Goal: Transaction & Acquisition: Purchase product/service

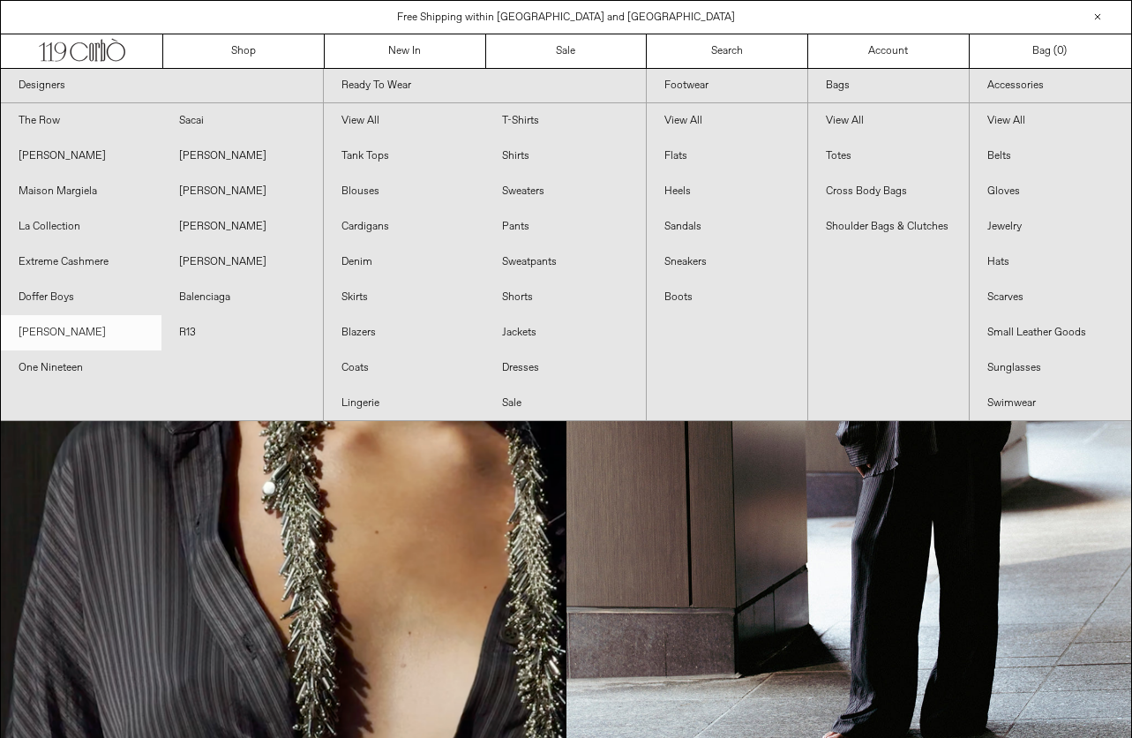
click at [64, 342] on link "[PERSON_NAME]" at bounding box center [81, 332] width 161 height 35
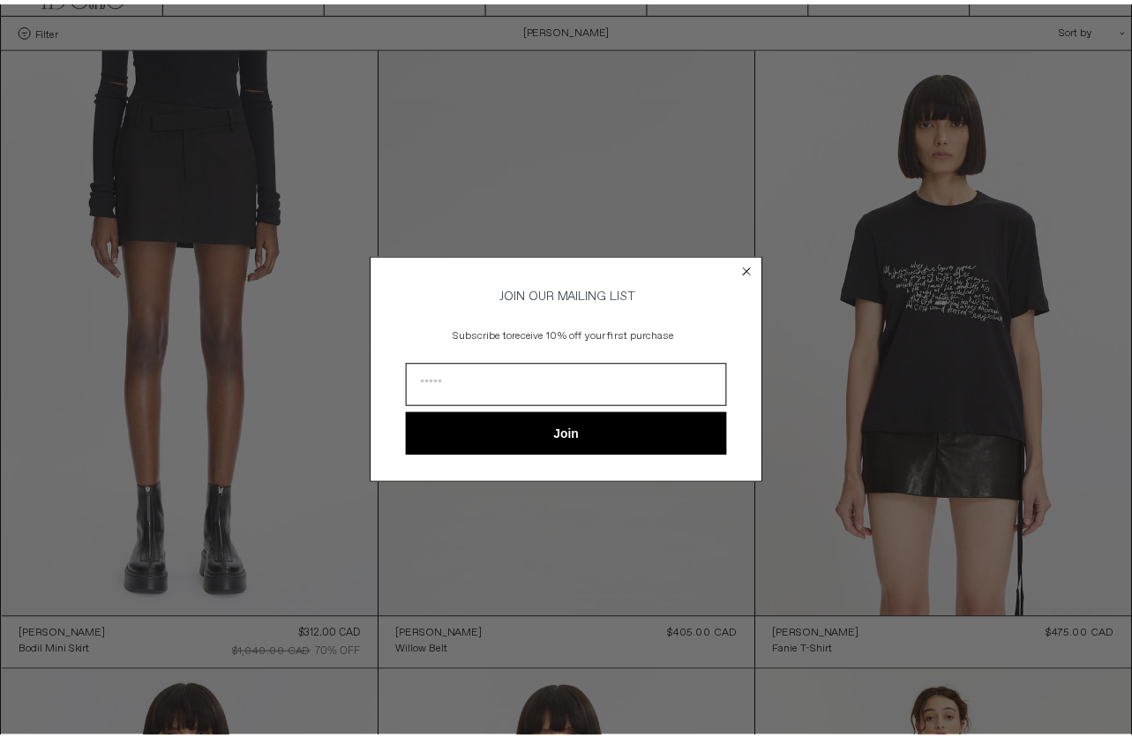
scroll to position [71, 0]
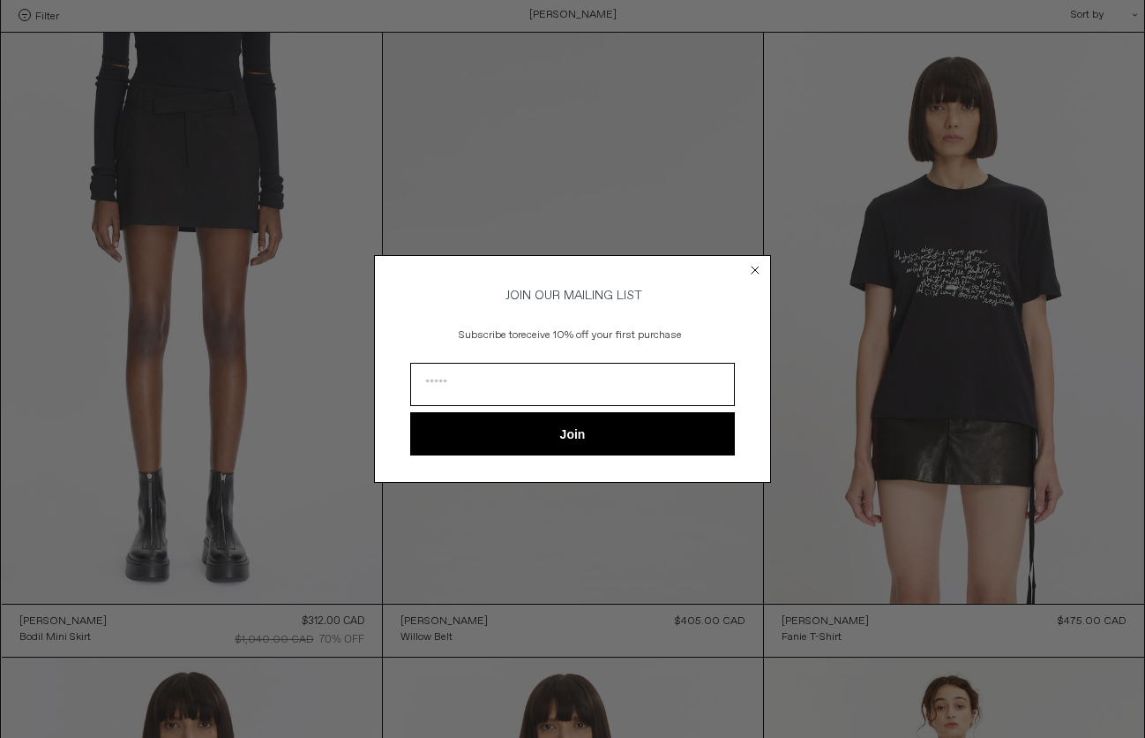
click at [754, 131] on div "Close dialog JOIN OUR MAILING LIST Subscribe to receive 10% off your first purc…" at bounding box center [572, 369] width 1145 height 738
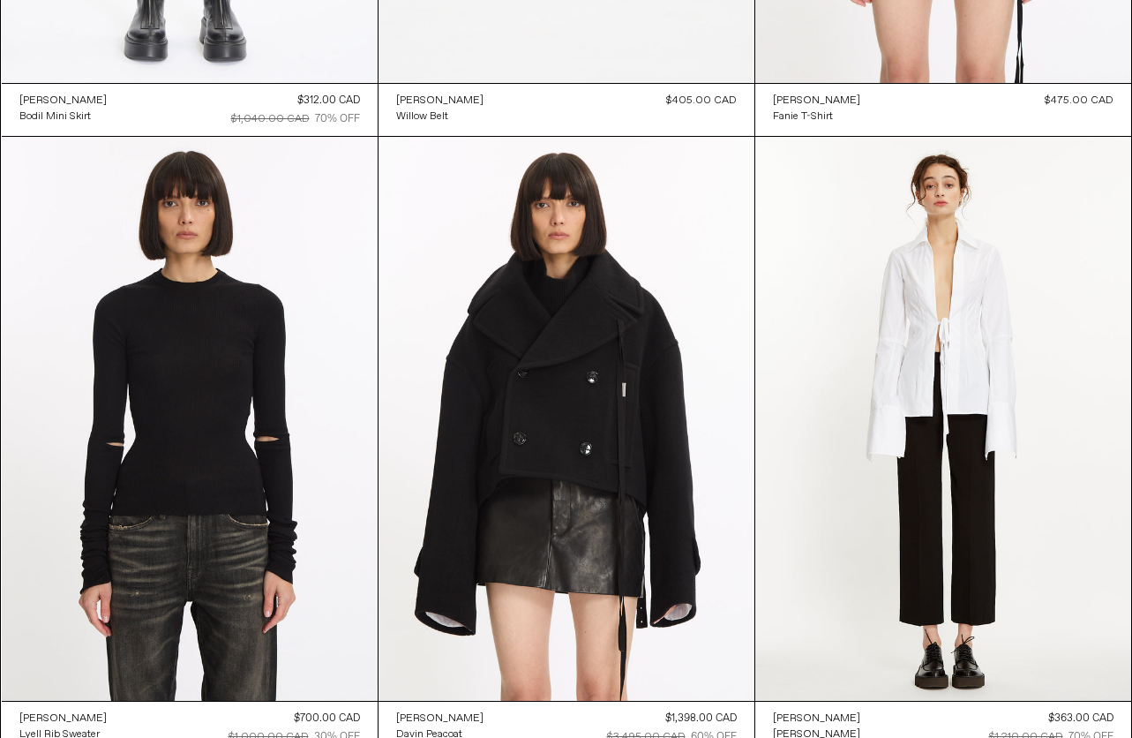
scroll to position [0, 0]
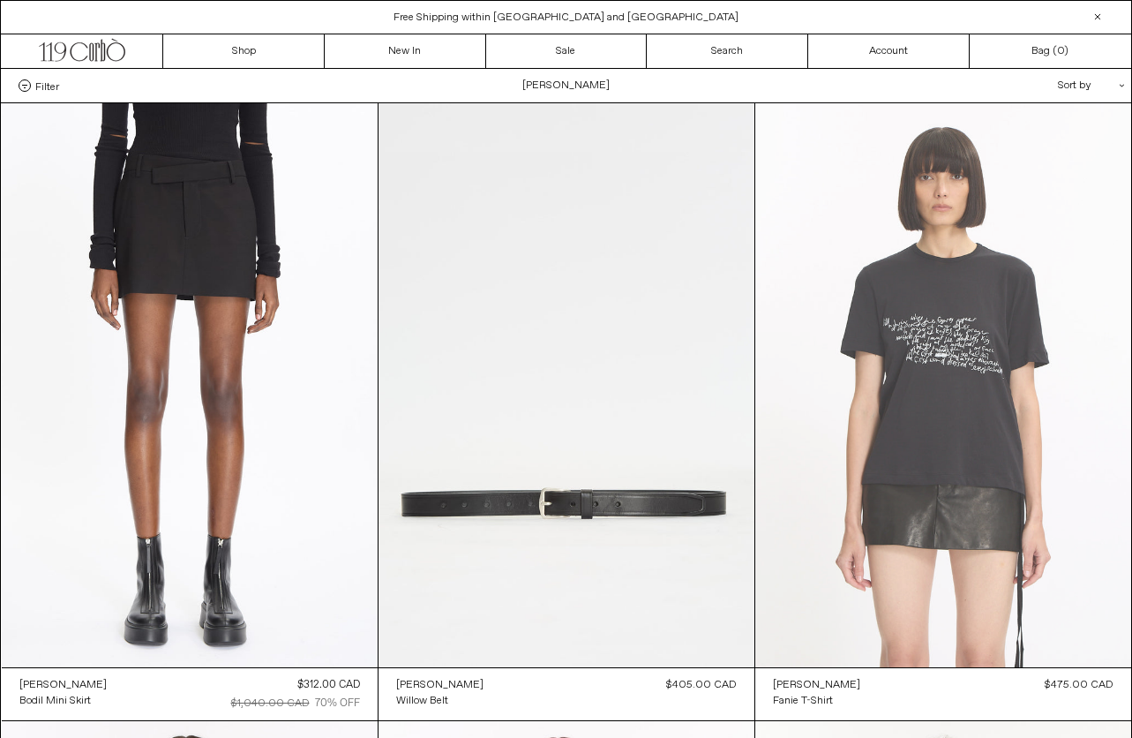
click at [1005, 466] on at bounding box center [943, 385] width 376 height 564
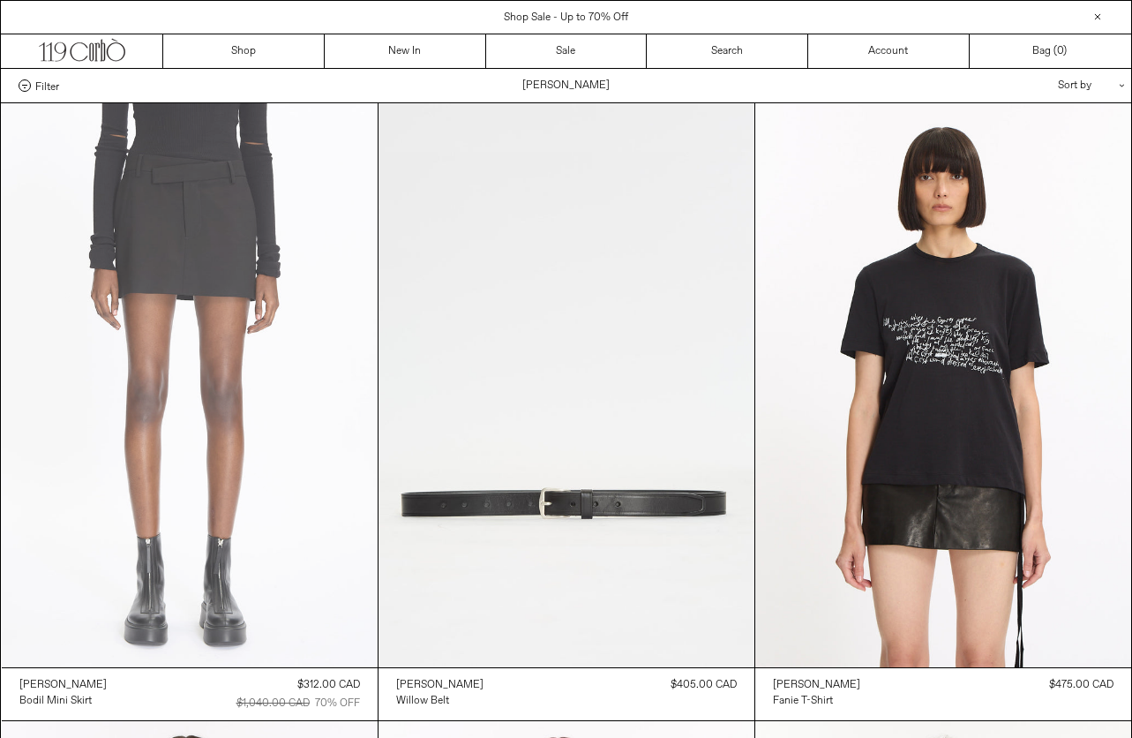
click at [179, 225] on at bounding box center [190, 385] width 376 height 564
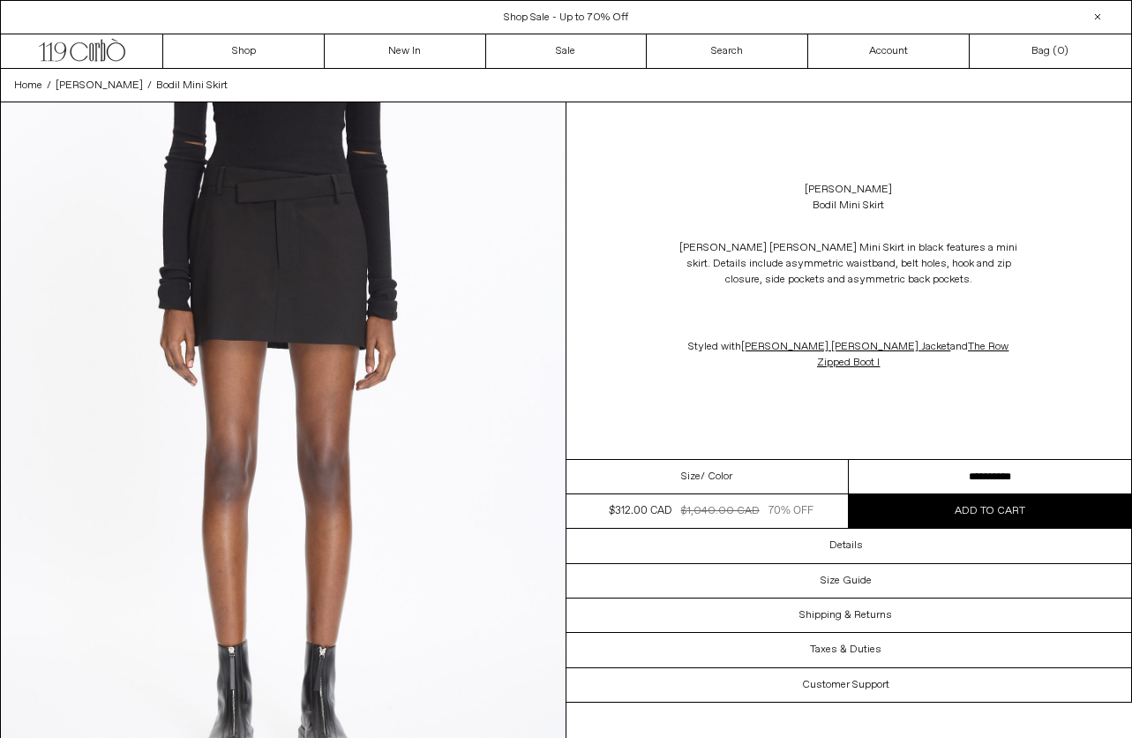
click at [920, 488] on select "**********" at bounding box center [990, 477] width 282 height 34
